Goal: Navigation & Orientation: Find specific page/section

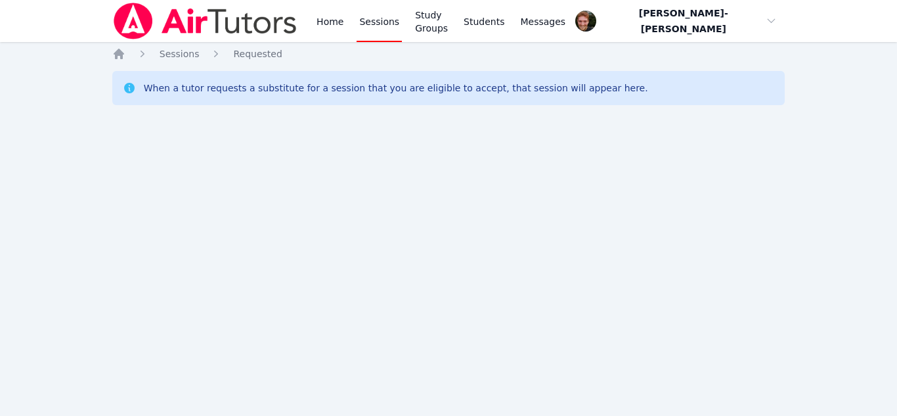
click at [0, 184] on div "Home Sessions Study Groups Students Messages Open user menu Vincent Astray-Cane…" at bounding box center [448, 208] width 897 height 416
